Goal: Task Accomplishment & Management: Use online tool/utility

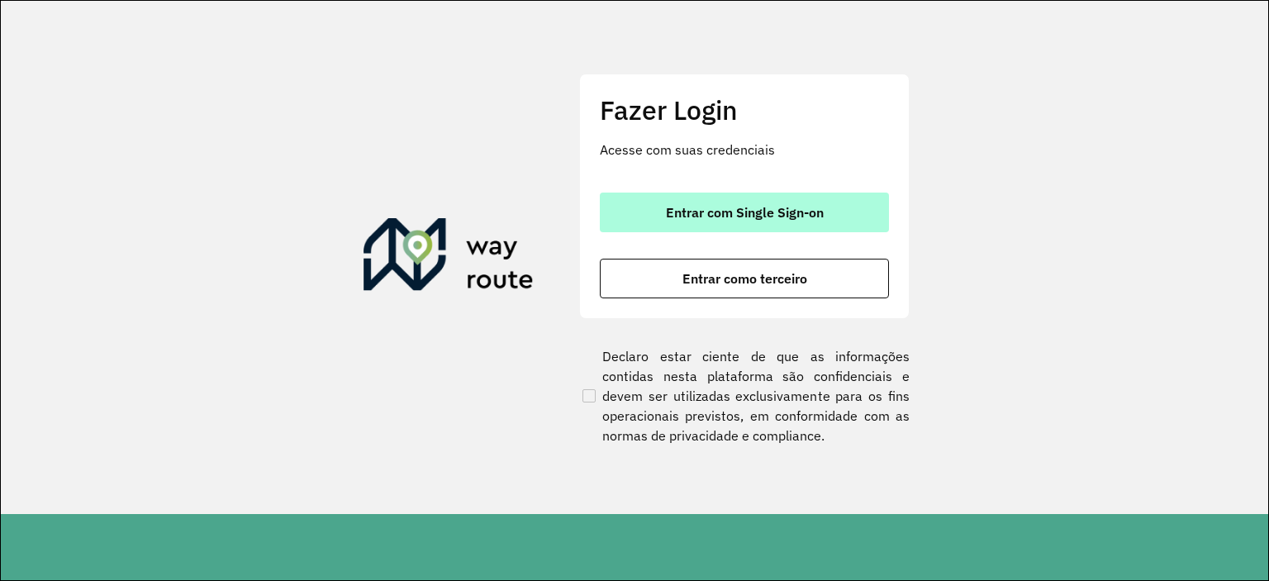
click at [757, 211] on span "Entrar com Single Sign-on" at bounding box center [745, 212] width 158 height 13
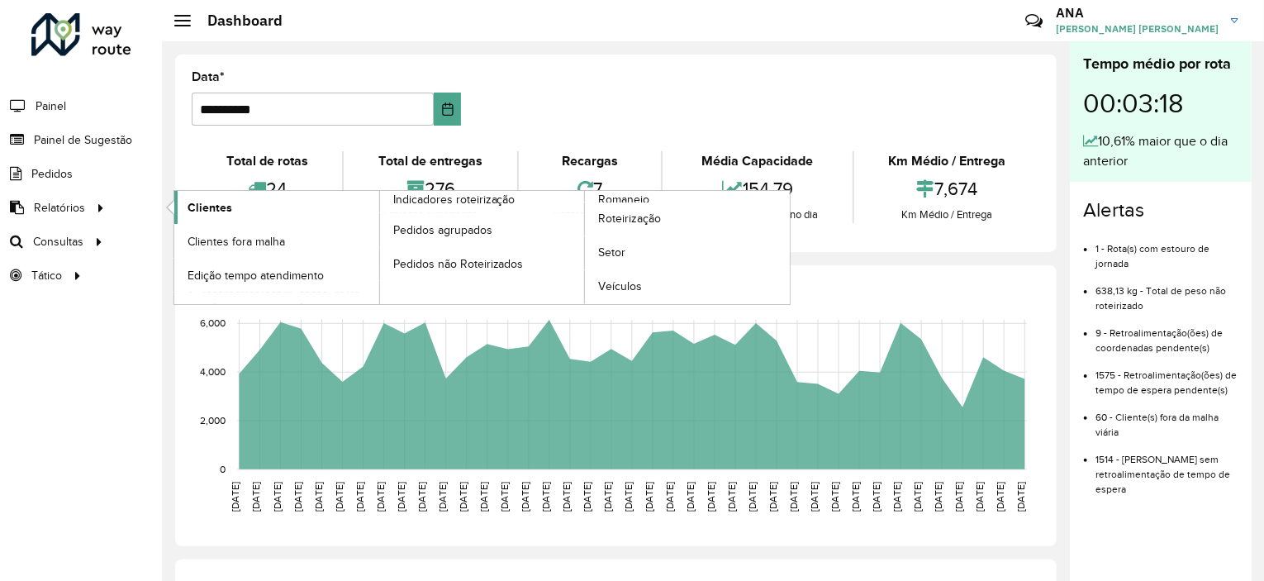
click at [187, 210] on span "Clientes" at bounding box center [209, 207] width 45 height 17
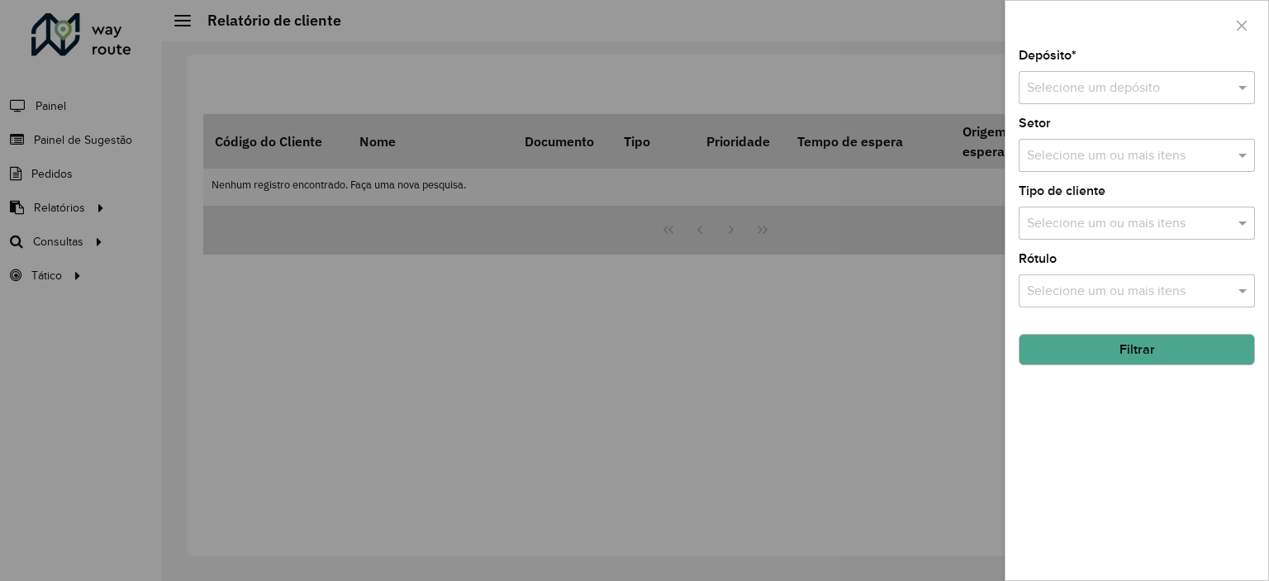
click at [1112, 79] on input "text" at bounding box center [1120, 88] width 187 height 20
click at [1070, 136] on span "CDD Cascavel" at bounding box center [1067, 135] width 83 height 14
click at [1119, 346] on button "Filtrar" at bounding box center [1136, 349] width 236 height 31
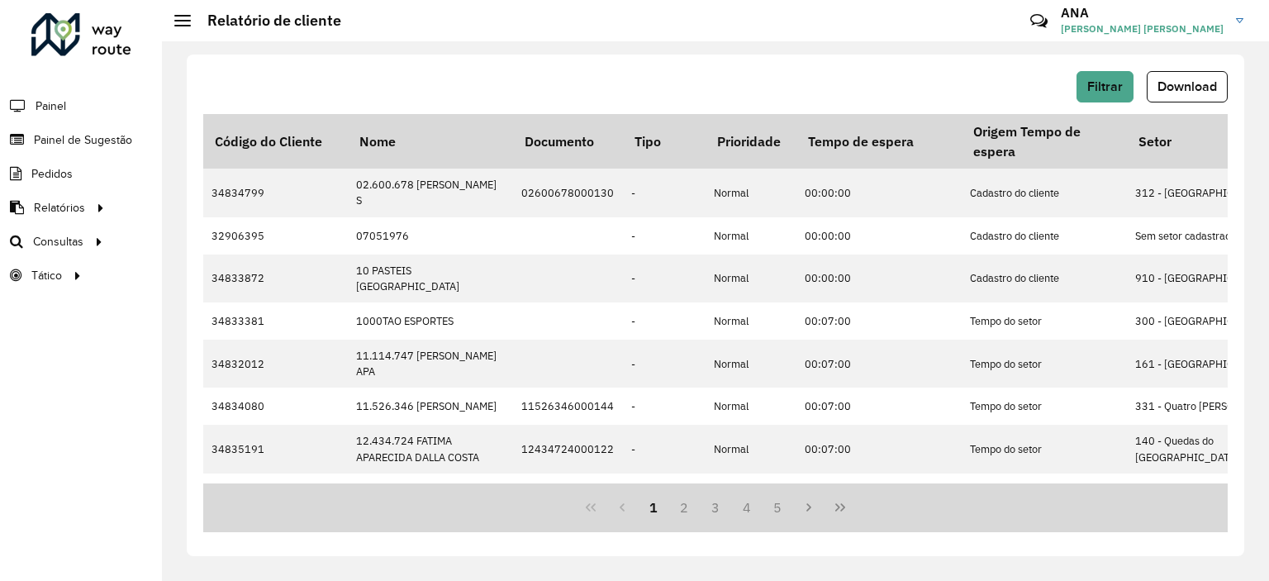
click at [1156, 101] on button "Download" at bounding box center [1186, 86] width 81 height 31
click at [216, 24] on h2 "Relatório de cliente" at bounding box center [266, 21] width 150 height 18
click at [181, 21] on div at bounding box center [182, 21] width 17 height 12
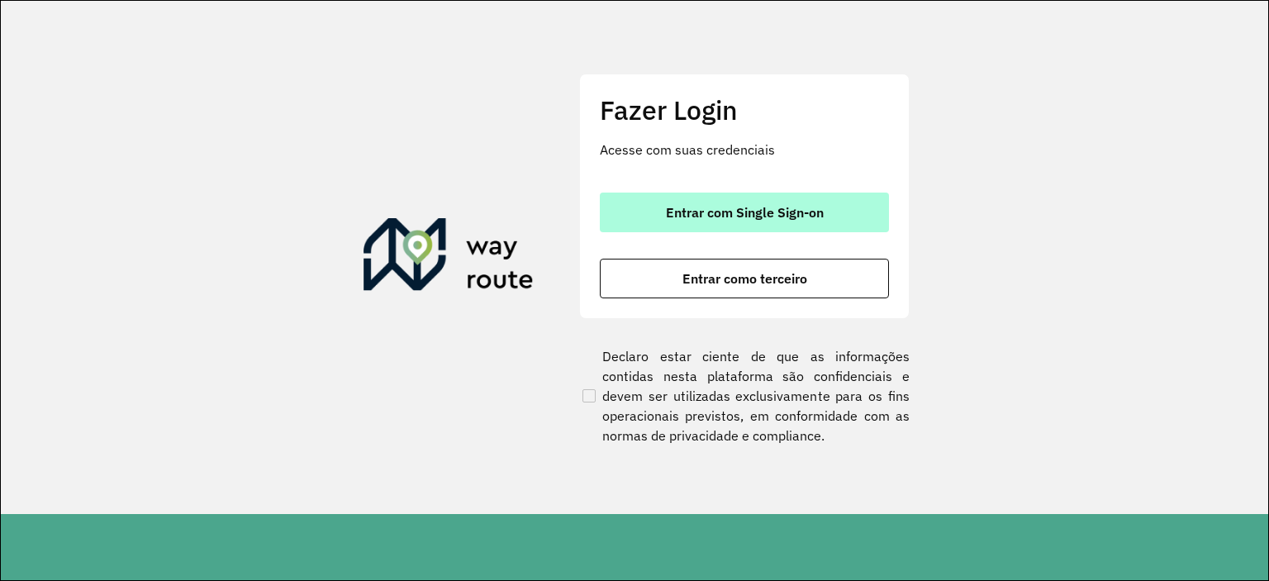
click at [735, 217] on span "Entrar com Single Sign-on" at bounding box center [745, 212] width 158 height 13
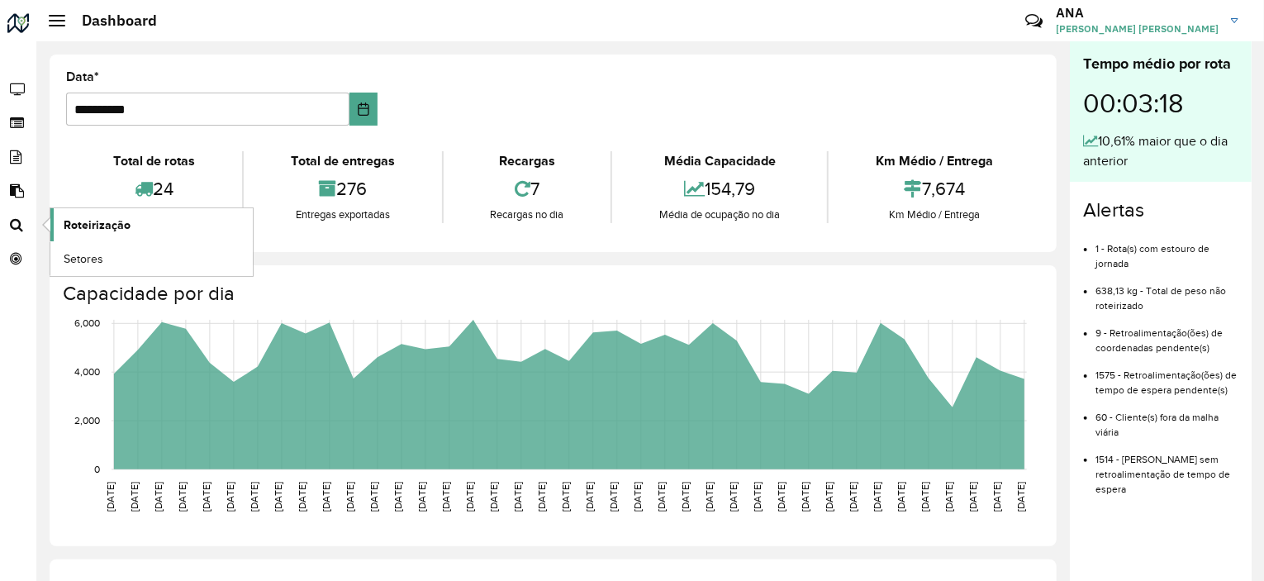
click at [88, 228] on span "Roteirização" at bounding box center [97, 224] width 67 height 17
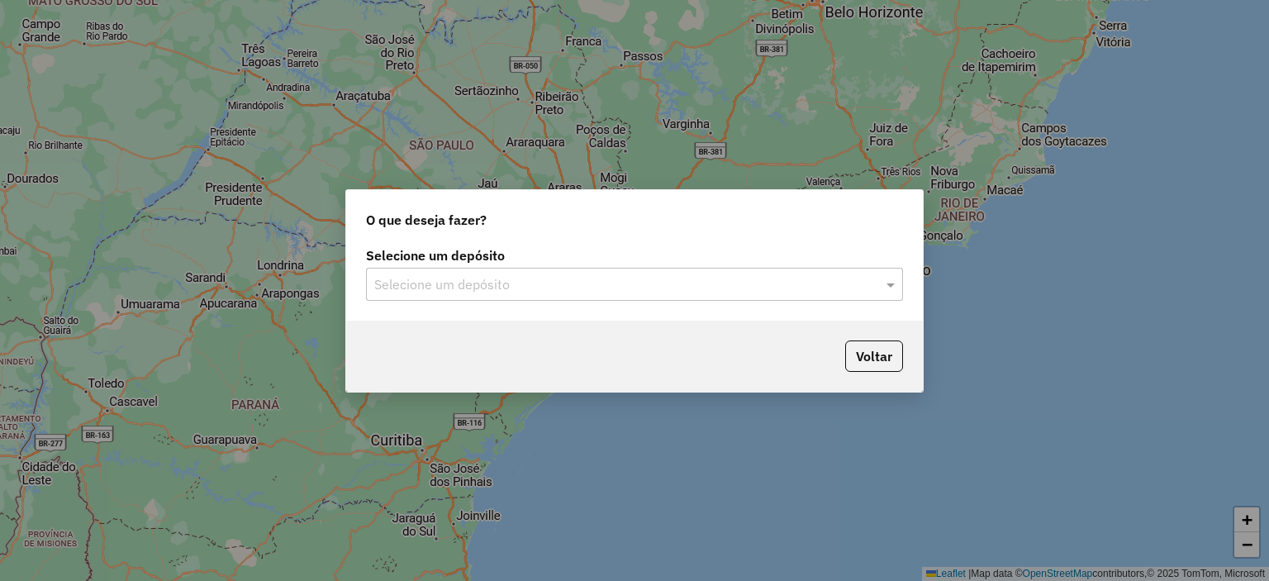
click at [862, 286] on div at bounding box center [634, 283] width 537 height 21
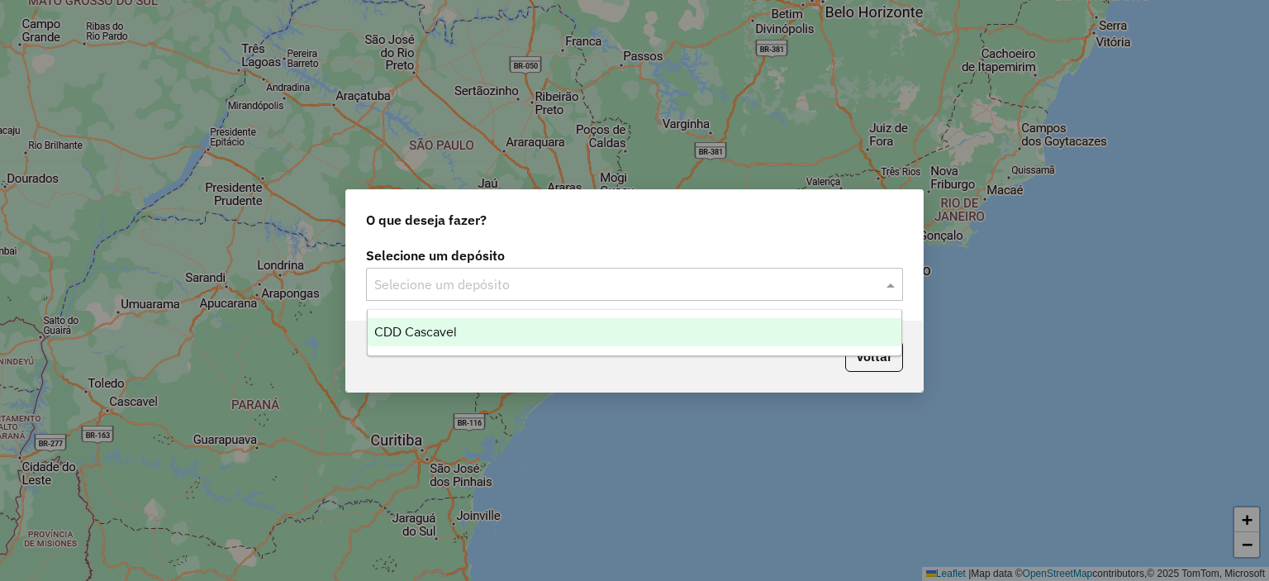
click at [588, 344] on div "CDD Cascavel" at bounding box center [635, 332] width 534 height 28
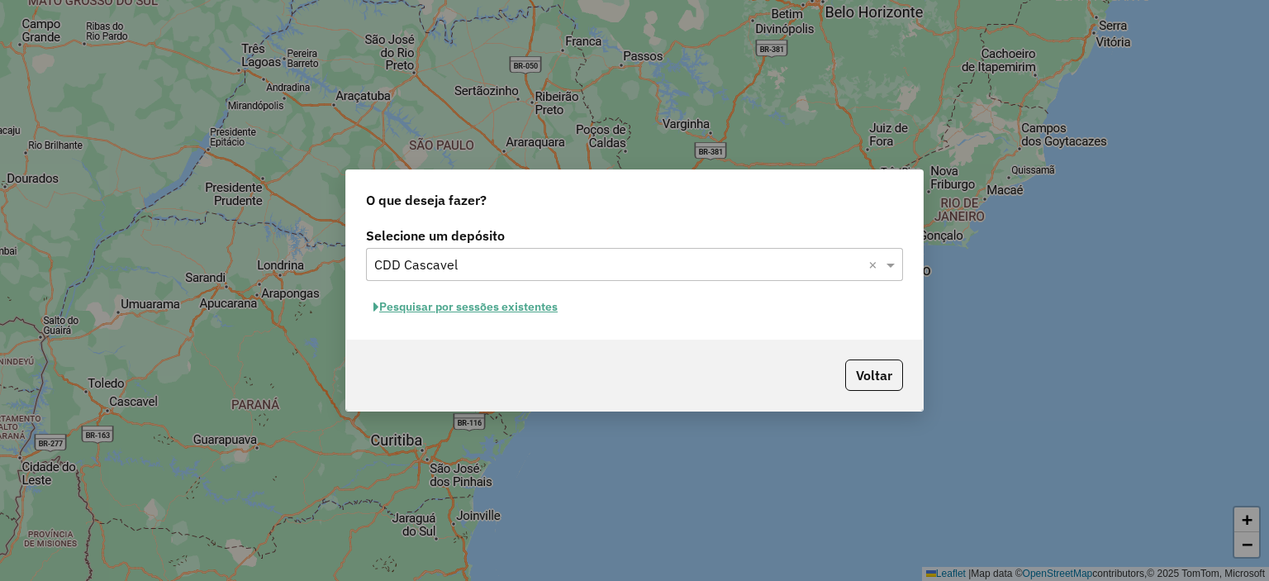
click at [931, 325] on div "O que deseja fazer? Selecione um depósito Selecione um depósito × CDD Cascavel …" at bounding box center [634, 290] width 1269 height 581
click at [872, 382] on button "Voltar" at bounding box center [874, 374] width 58 height 31
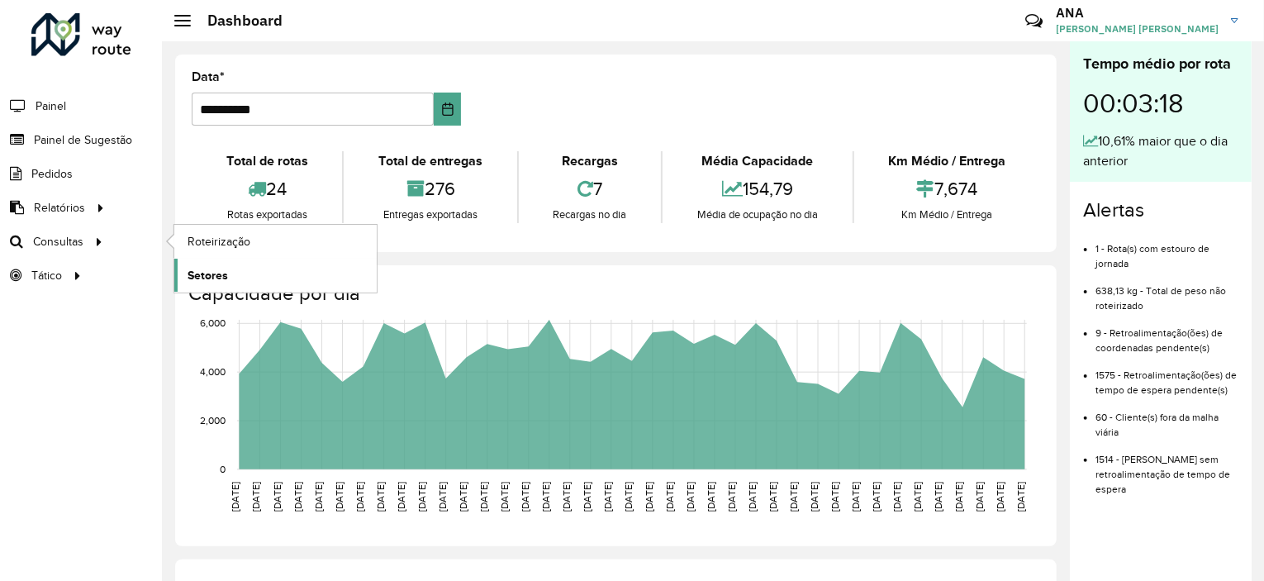
click at [195, 268] on span "Setores" at bounding box center [207, 275] width 40 height 17
